Goal: Use online tool/utility: Utilize a website feature to perform a specific function

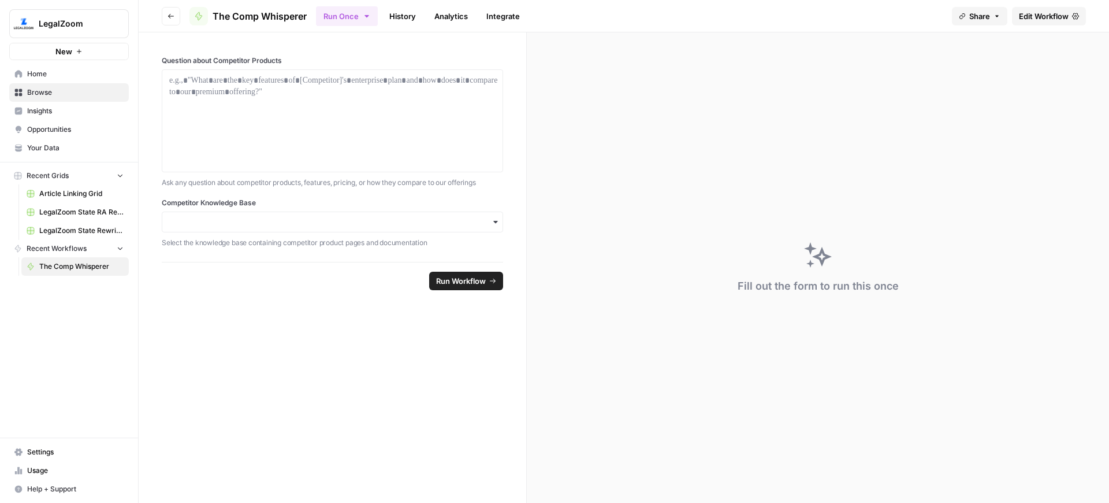
click at [319, 231] on div "button" at bounding box center [332, 221] width 341 height 21
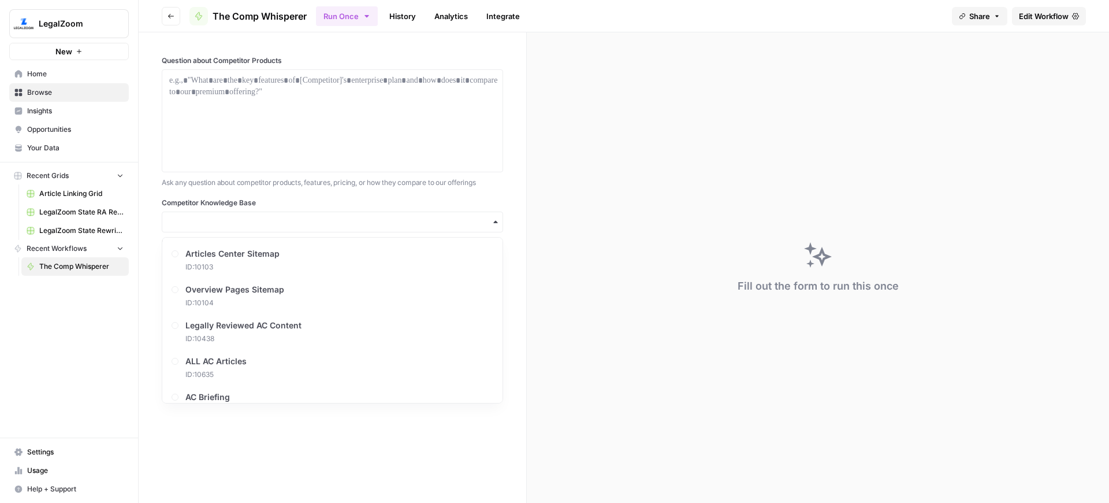
click at [66, 333] on div "LegalZoom New Home Browse Insights Opportunities Your Data Recent Grids Article…" at bounding box center [69, 251] width 138 height 503
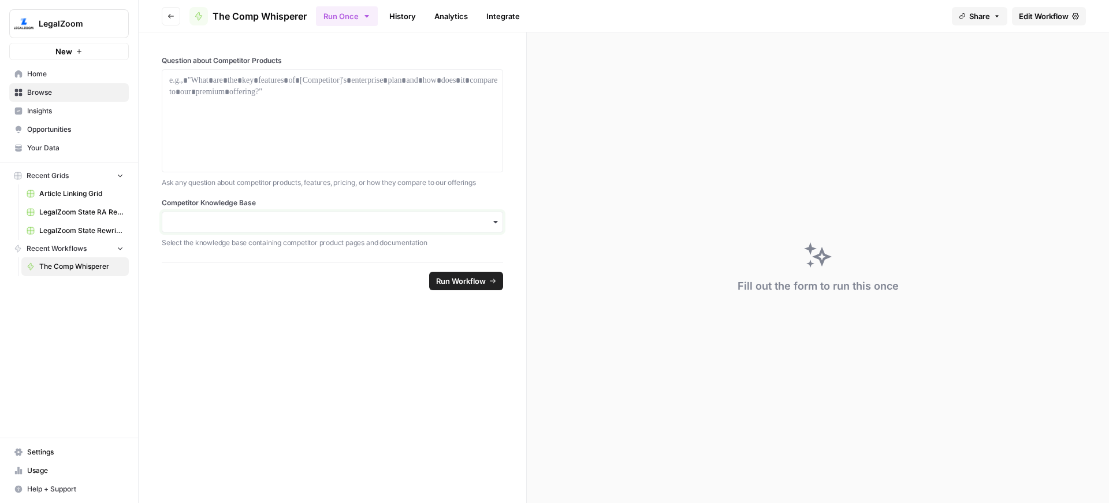
click at [250, 225] on input "Competitor Knowledge Base" at bounding box center [332, 222] width 326 height 12
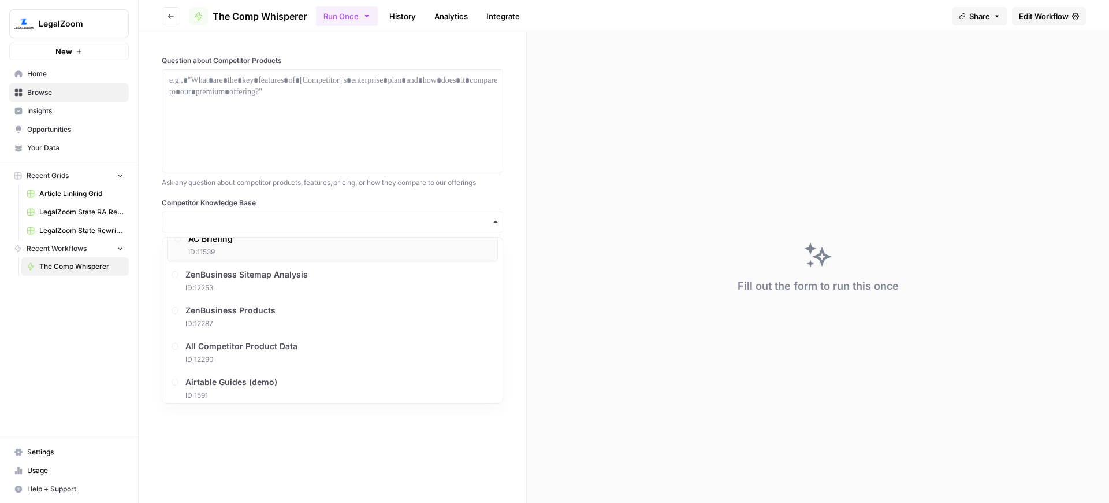
scroll to position [161, 0]
click at [278, 344] on span "All Competitor Product Data" at bounding box center [244, 344] width 112 height 12
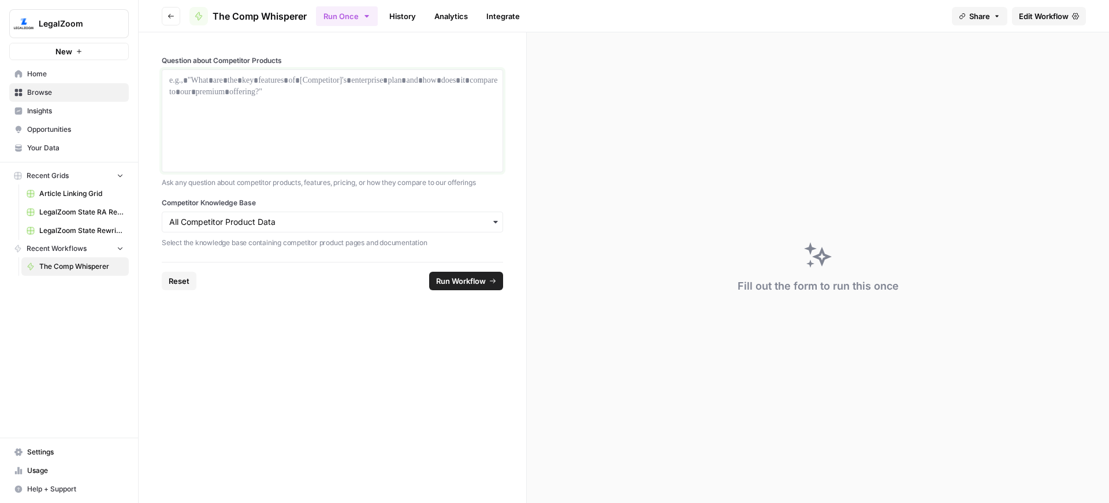
click at [268, 102] on div at bounding box center [332, 121] width 326 height 92
click at [445, 276] on span "Run Workflow" at bounding box center [461, 281] width 50 height 12
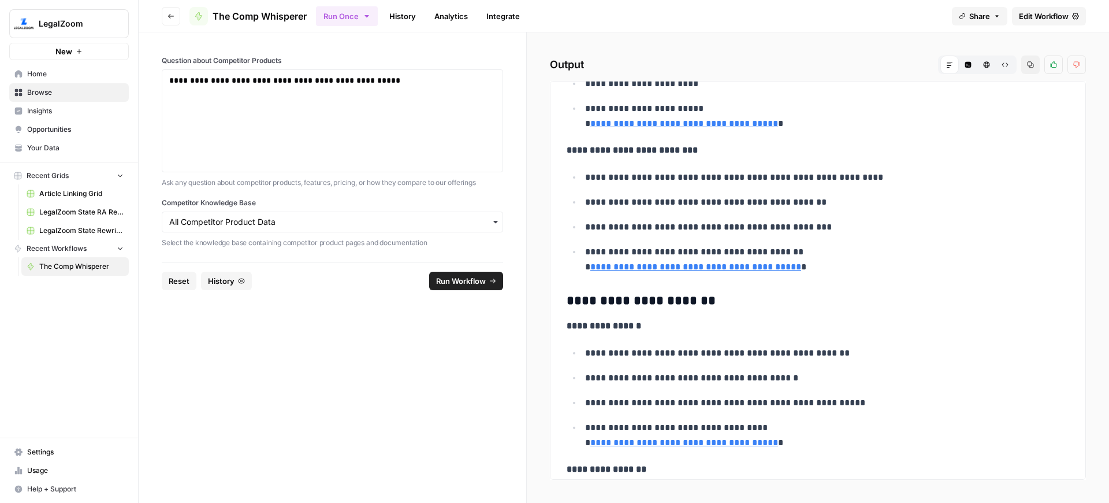
scroll to position [1338, 0]
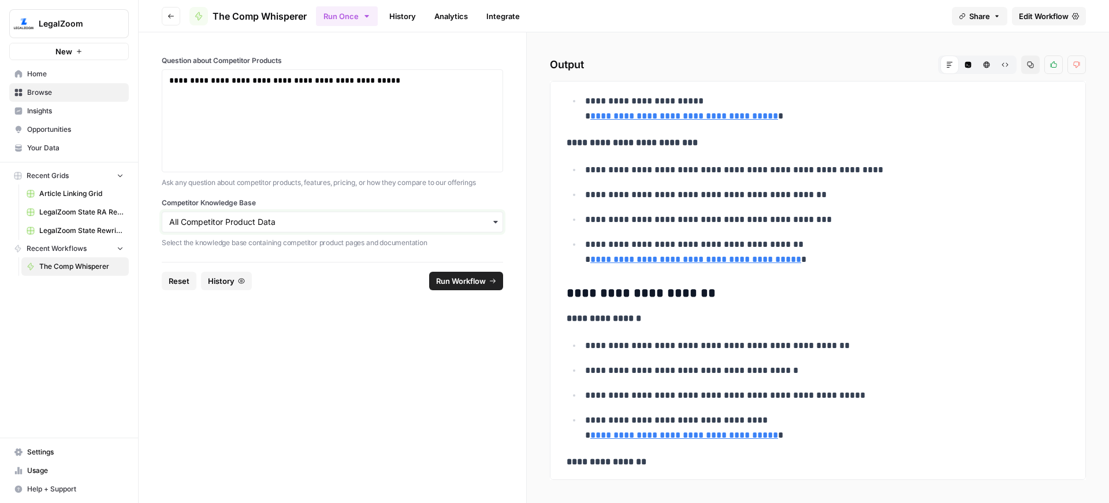
click at [322, 221] on input "Competitor Knowledge Base" at bounding box center [332, 222] width 326 height 12
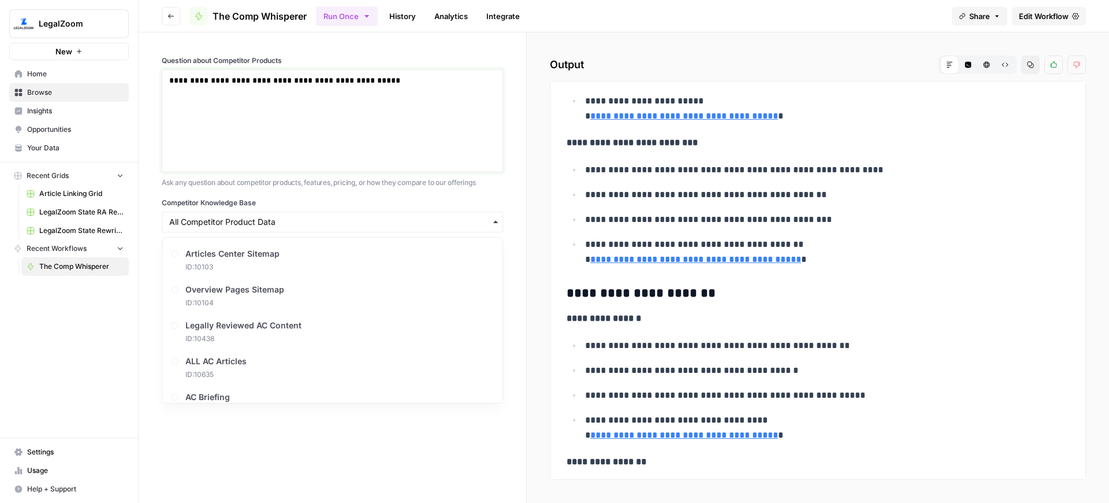
click at [295, 110] on div "**********" at bounding box center [332, 121] width 326 height 92
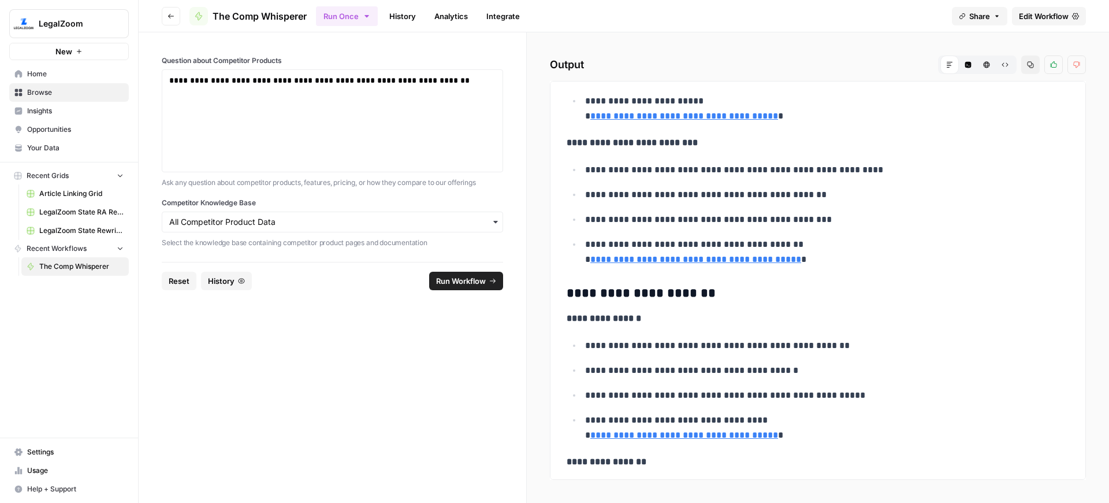
click at [471, 276] on span "Run Workflow" at bounding box center [461, 281] width 50 height 12
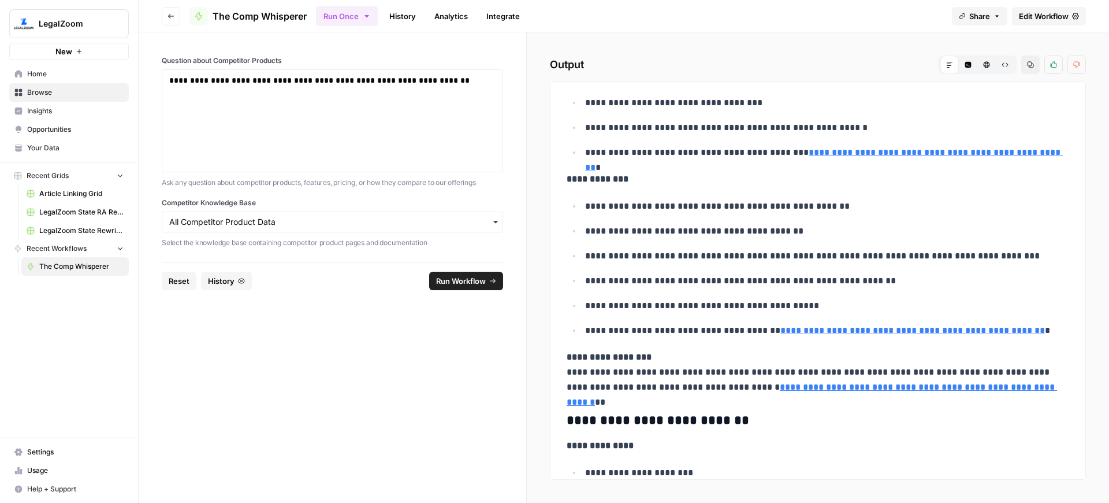
scroll to position [0, 0]
